Goal: Information Seeking & Learning: Check status

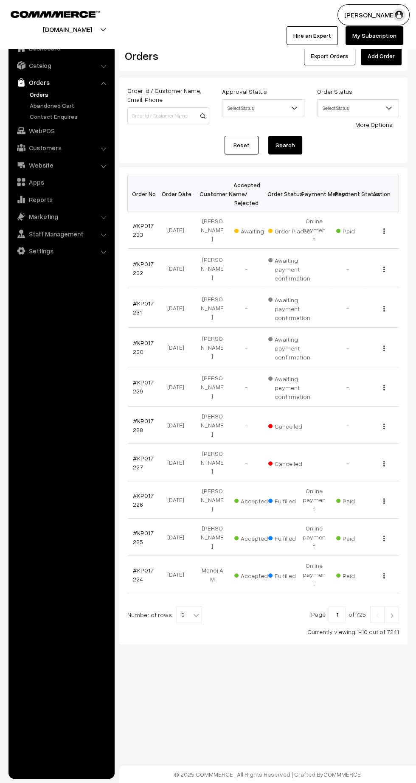
click at [135, 263] on link "#KP017232" at bounding box center [143, 268] width 21 height 16
click at [140, 300] on link "#KP017231" at bounding box center [143, 308] width 21 height 16
click at [135, 341] on link "#KP017230" at bounding box center [143, 347] width 21 height 16
click at [135, 381] on link "#KP017229" at bounding box center [143, 387] width 21 height 16
click at [138, 222] on link "#KP017233" at bounding box center [143, 230] width 21 height 16
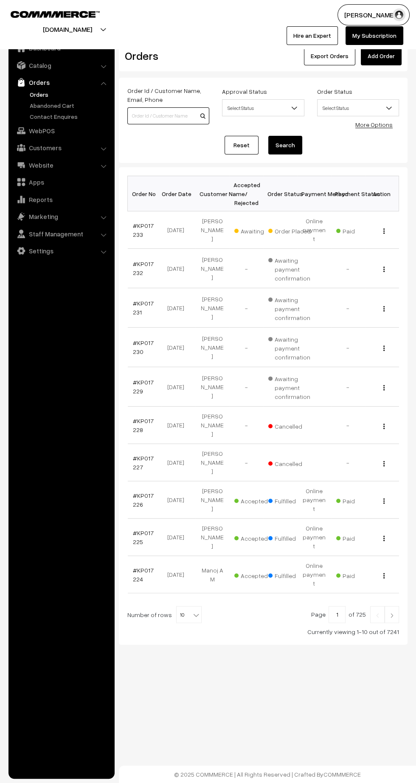
click at [160, 114] on input at bounding box center [168, 115] width 82 height 17
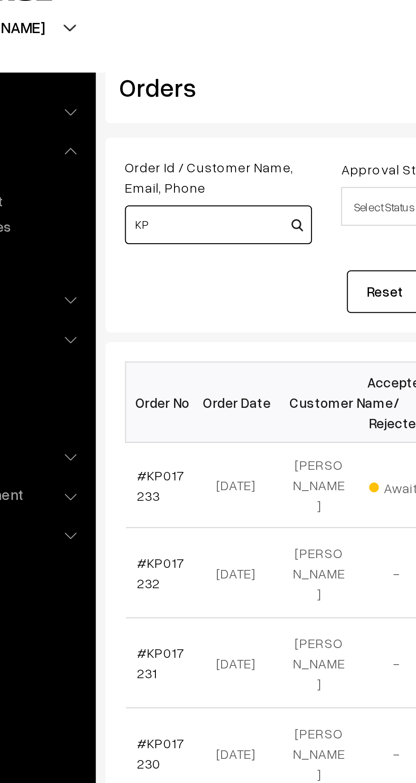
type input "K"
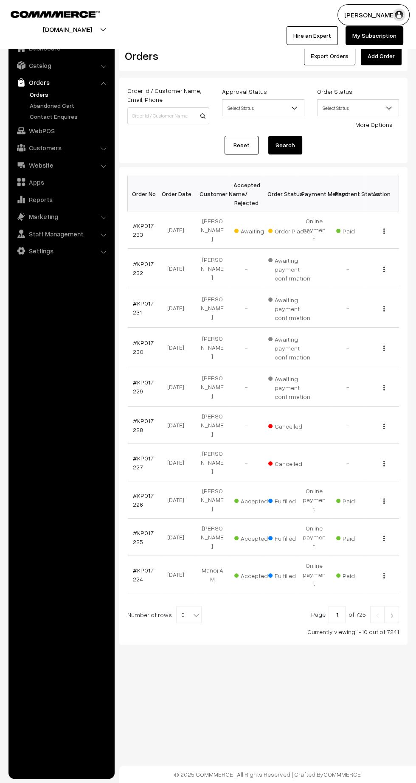
click at [135, 230] on link "#KP017233" at bounding box center [143, 230] width 21 height 16
click at [145, 260] on link "#KP017232" at bounding box center [143, 268] width 21 height 16
